Goal: Find specific page/section: Find specific page/section

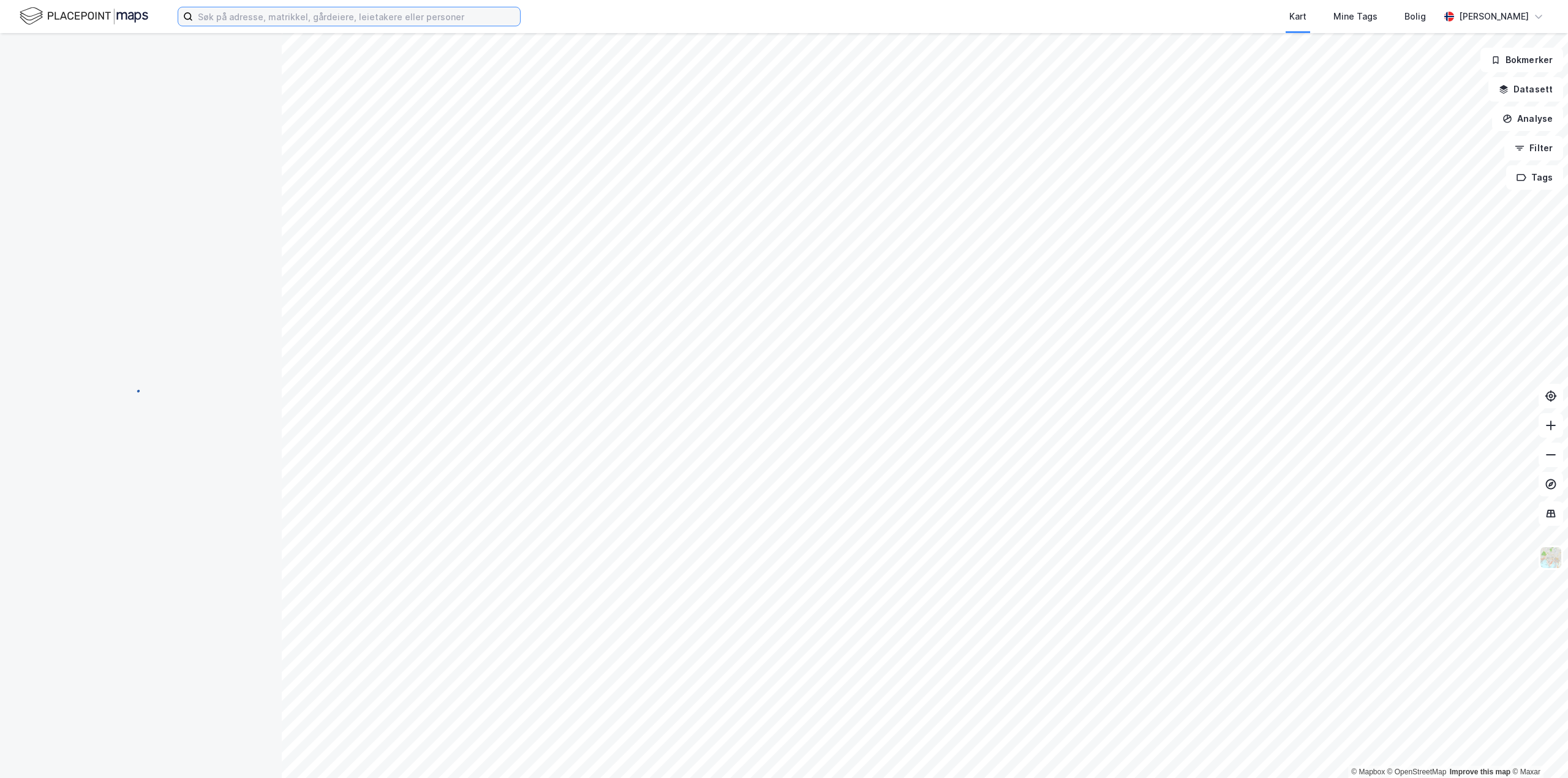
click at [324, 17] on input at bounding box center [357, 17] width 327 height 19
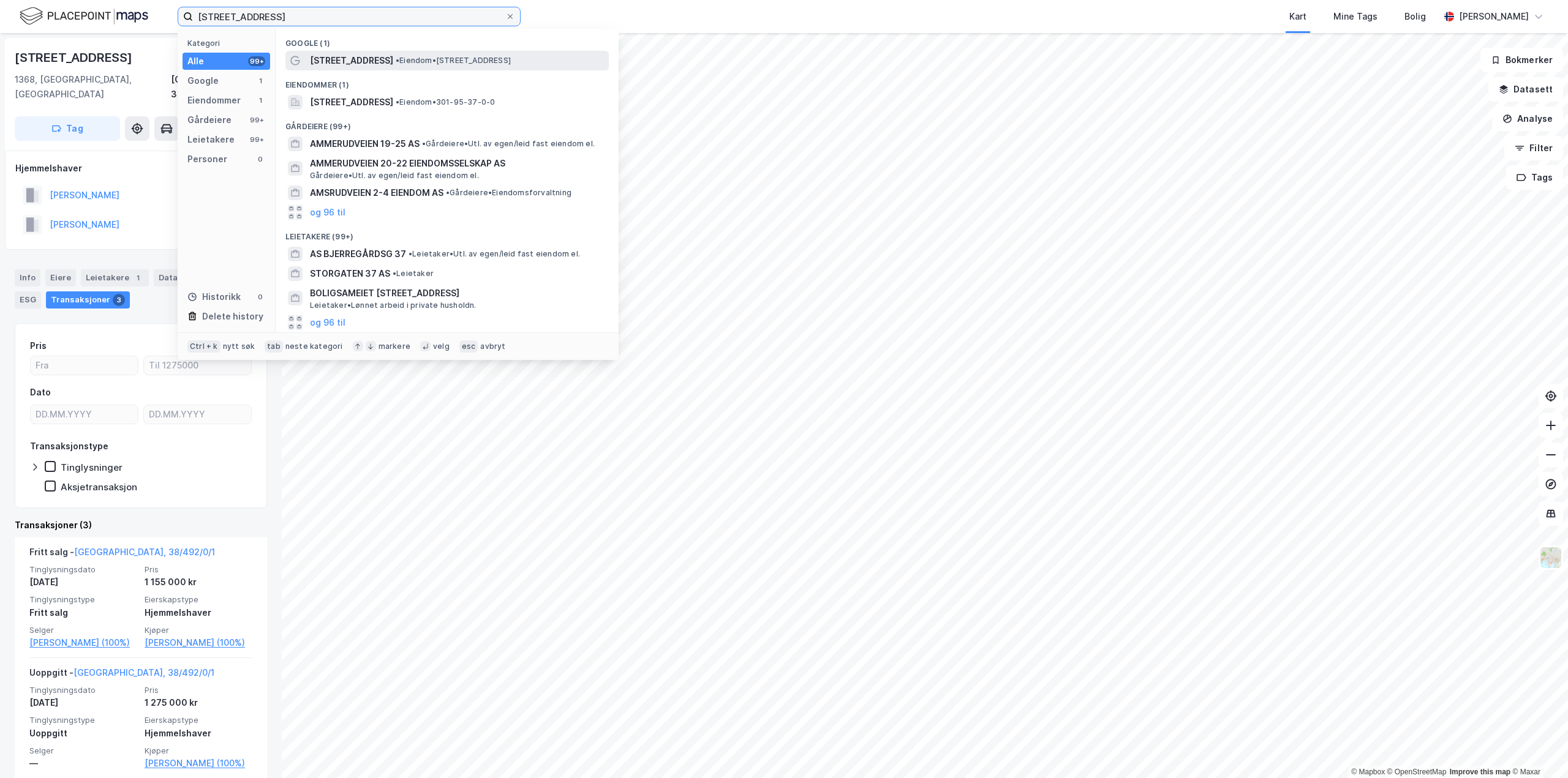
type input "[STREET_ADDRESS]"
click at [399, 59] on span "• Eiendom • [STREET_ADDRESS]" at bounding box center [453, 61] width 115 height 9
